Goal: Information Seeking & Learning: Check status

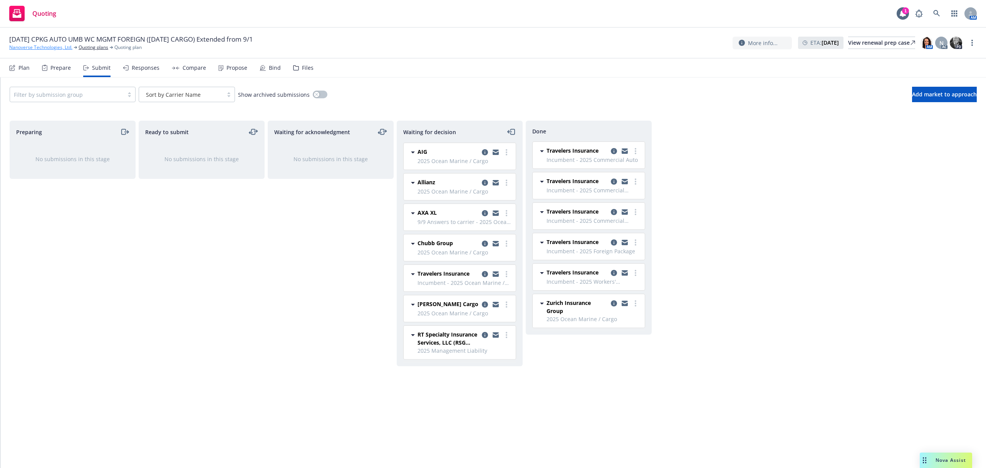
click at [28, 47] on link "Nanoverse Technologies, Ltd." at bounding box center [40, 47] width 63 height 7
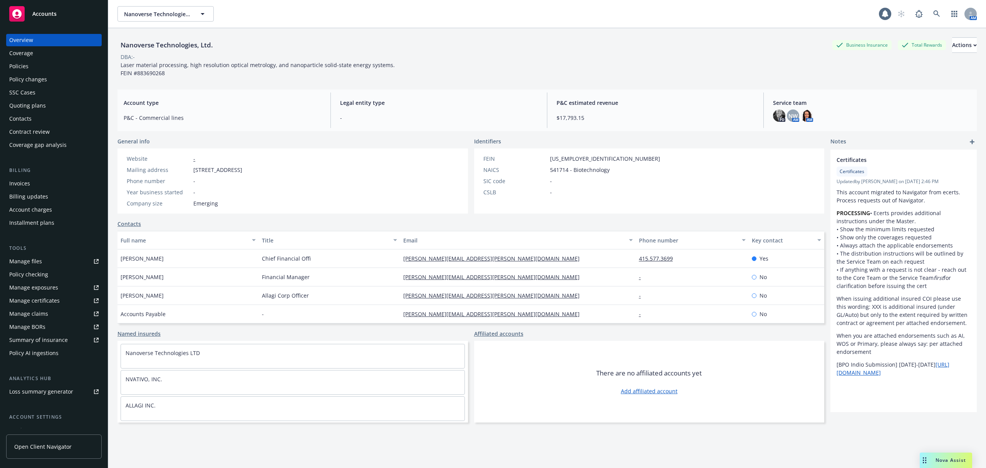
click at [42, 13] on span "Accounts" at bounding box center [44, 14] width 24 height 6
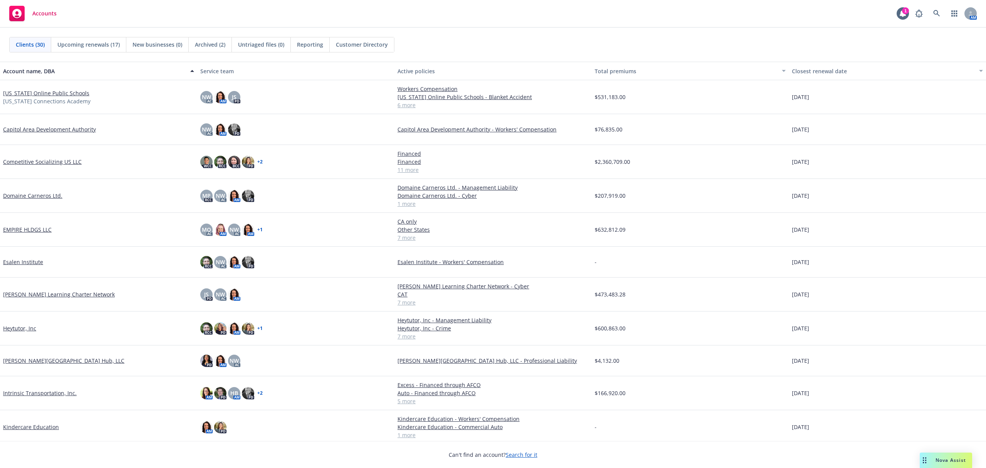
click at [30, 225] on div "EMPIRE HLDGS LLC" at bounding box center [98, 230] width 197 height 34
click at [25, 230] on link "EMPIRE HLDGS LLC" at bounding box center [27, 229] width 49 height 8
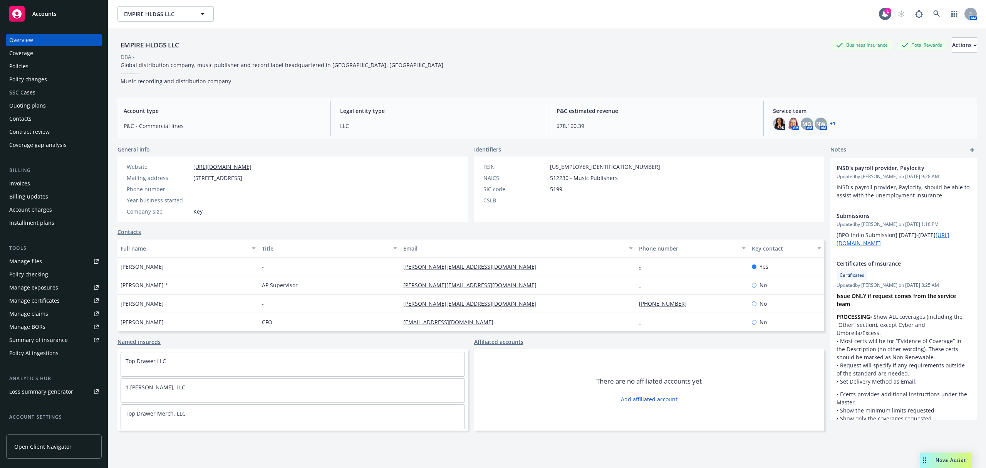
click at [28, 79] on div "Policy changes" at bounding box center [28, 79] width 38 height 12
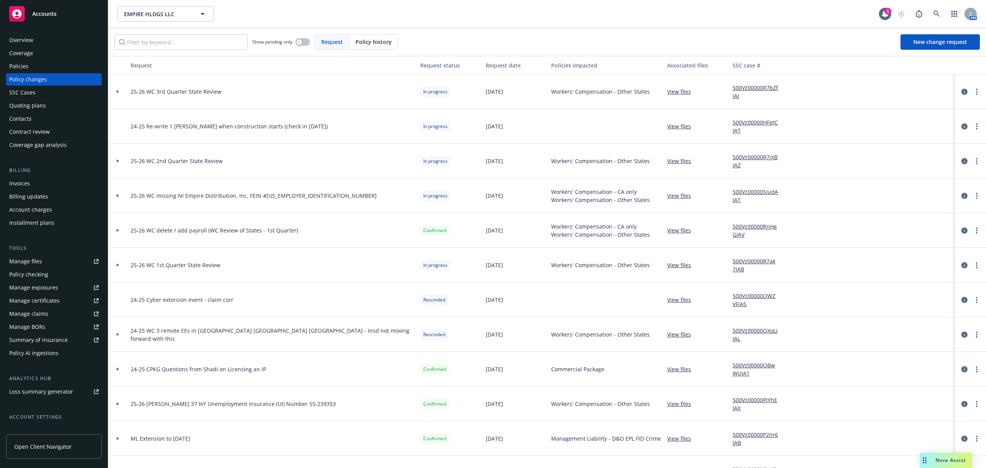
click at [50, 11] on span "Accounts" at bounding box center [44, 14] width 24 height 6
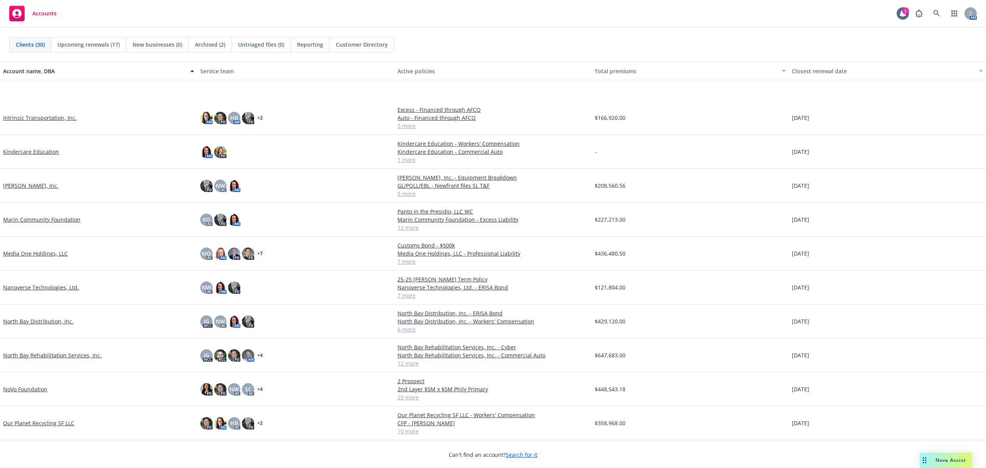
scroll to position [411, 0]
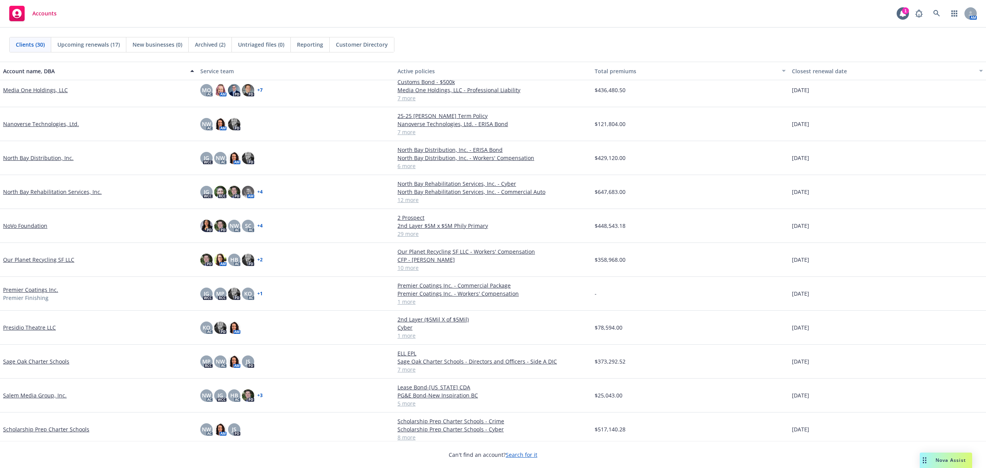
click at [29, 328] on link "Presidio Theatre LLC" at bounding box center [29, 327] width 53 height 8
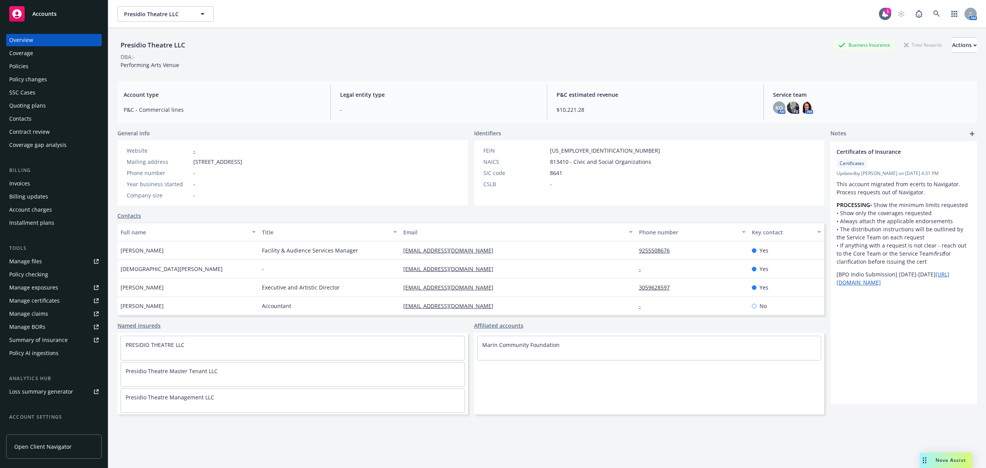
click at [30, 110] on div "Quoting plans" at bounding box center [27, 105] width 37 height 12
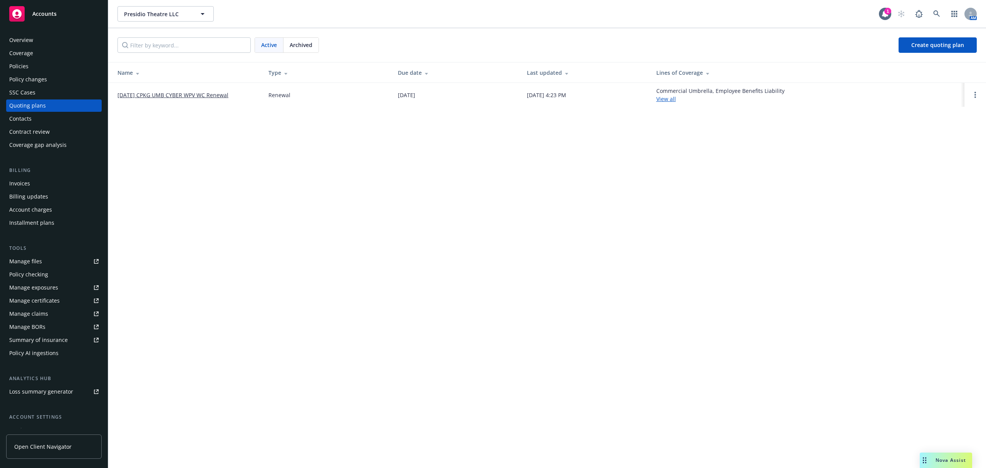
click at [204, 96] on link "09/15/25 CPKG UMB CYBER WPV WC Renewal" at bounding box center [173, 95] width 111 height 8
